Goal: Navigation & Orientation: Find specific page/section

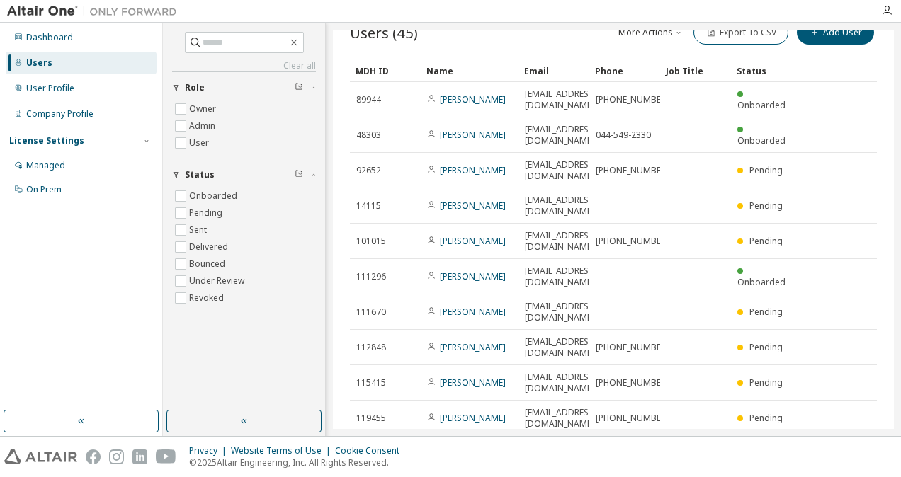
scroll to position [45, 0]
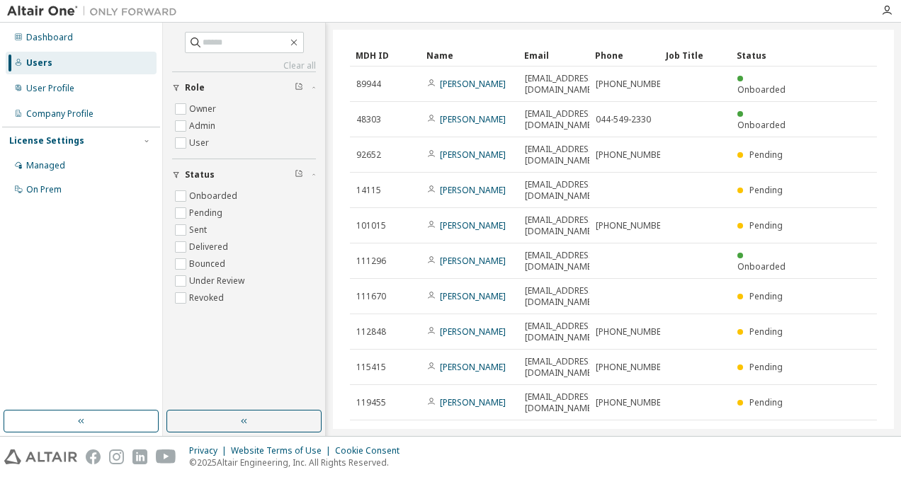
click at [681, 434] on button "10" at bounding box center [683, 439] width 19 height 11
click at [656, 348] on div "50" at bounding box center [676, 346] width 113 height 17
type input "*"
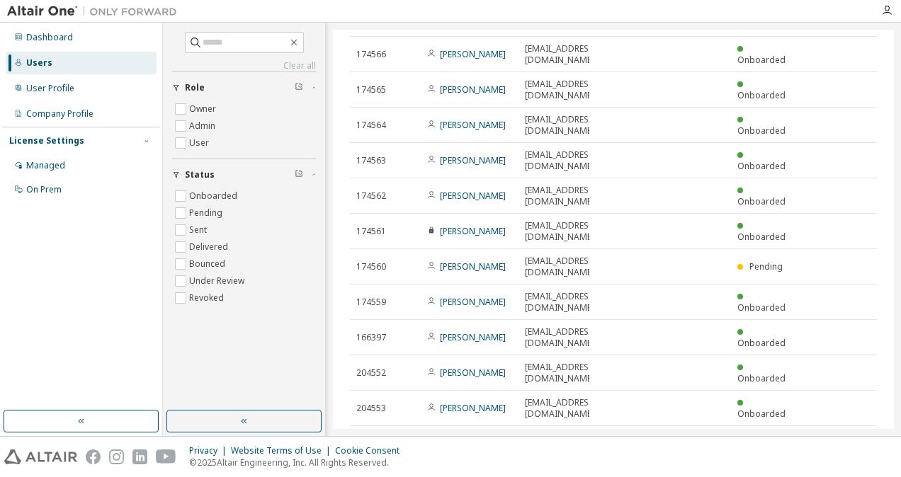
scroll to position [922, 0]
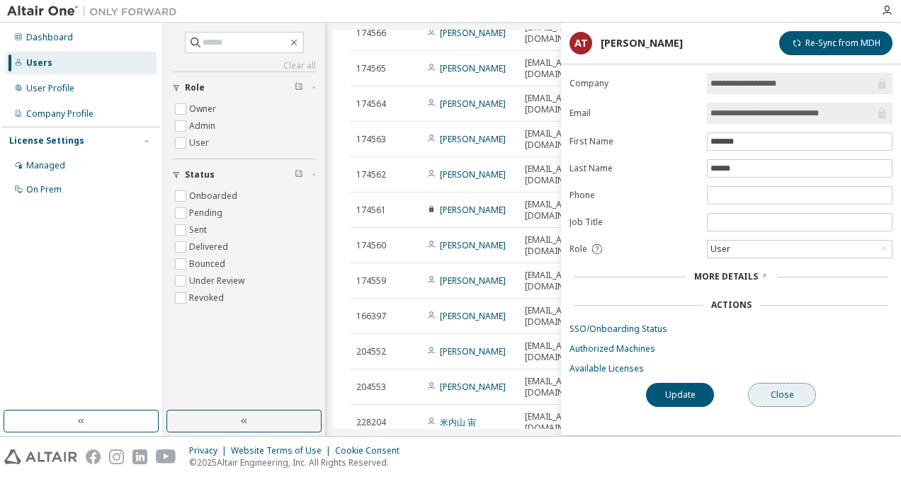
click at [771, 388] on button "Close" at bounding box center [782, 395] width 68 height 24
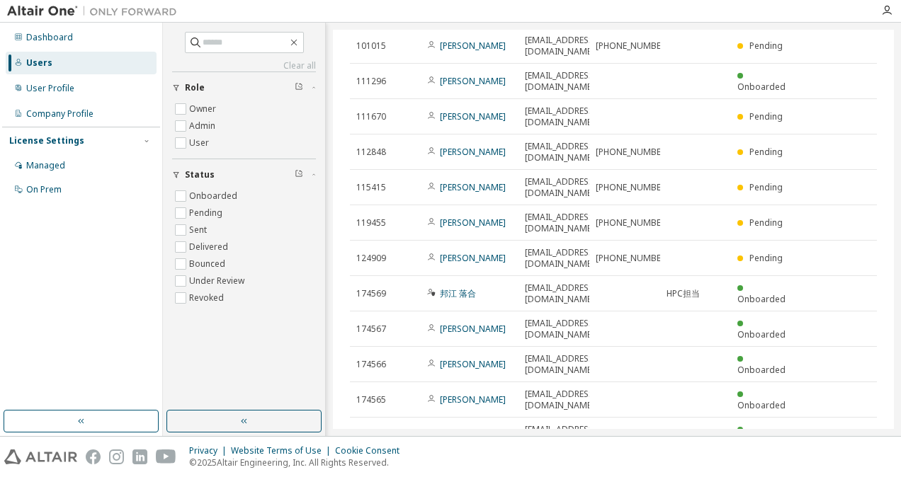
scroll to position [708, 0]
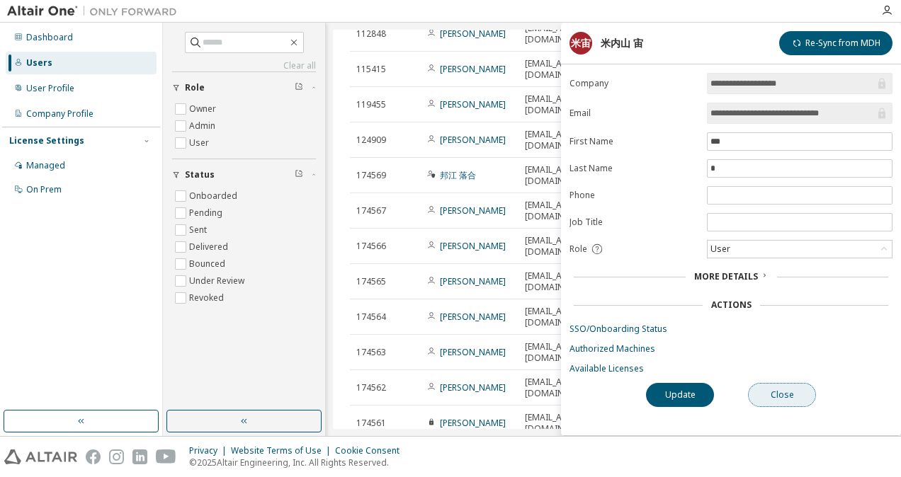
click at [776, 390] on button "Close" at bounding box center [782, 395] width 68 height 24
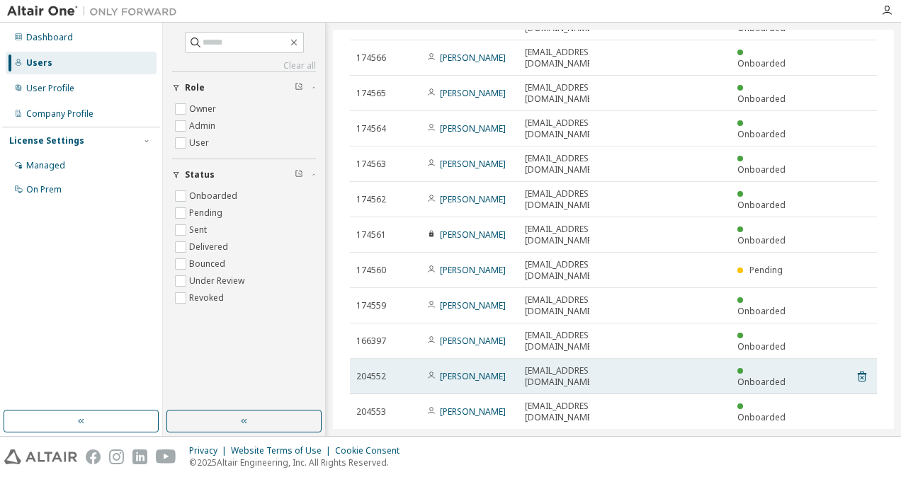
scroll to position [922, 0]
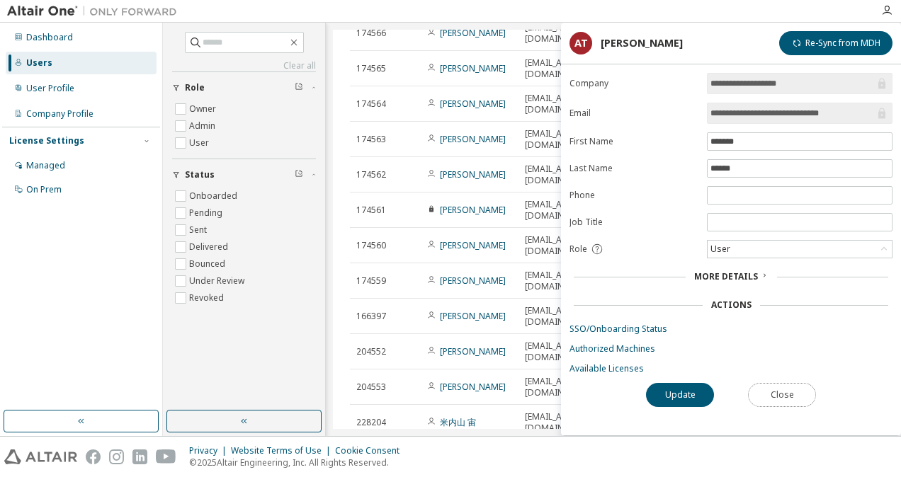
click at [781, 386] on button "Close" at bounding box center [782, 395] width 68 height 24
